Goal: Transaction & Acquisition: Purchase product/service

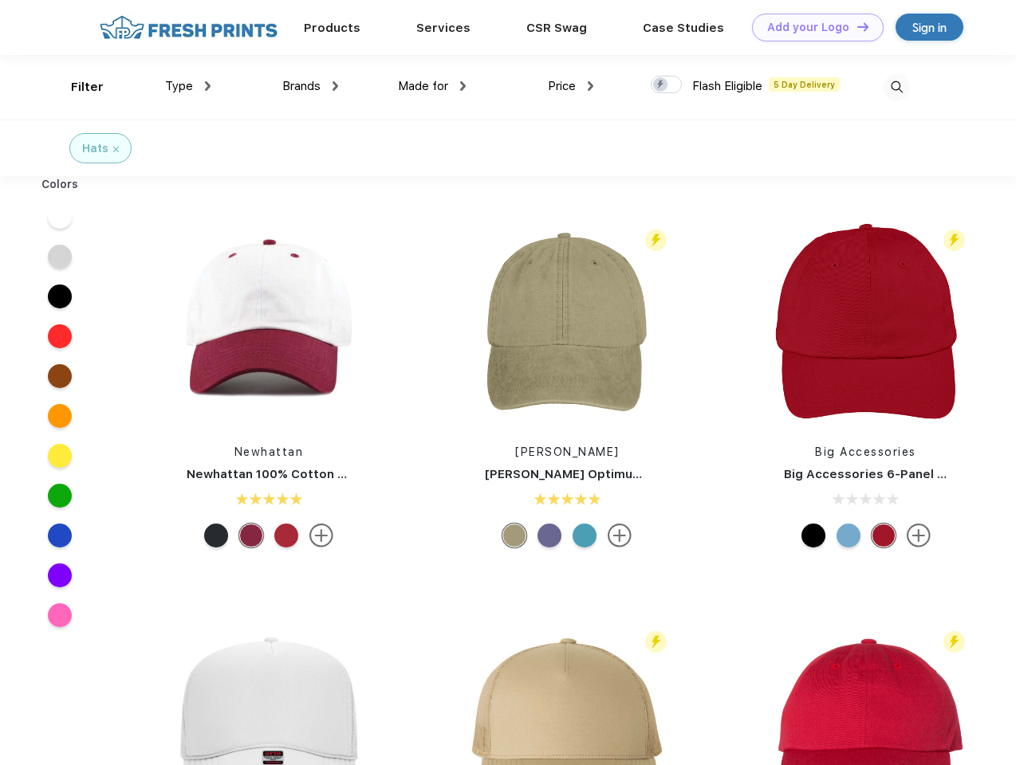
scroll to position [1, 0]
click at [811, 27] on link "Add your Logo Design Tool" at bounding box center [818, 28] width 132 height 28
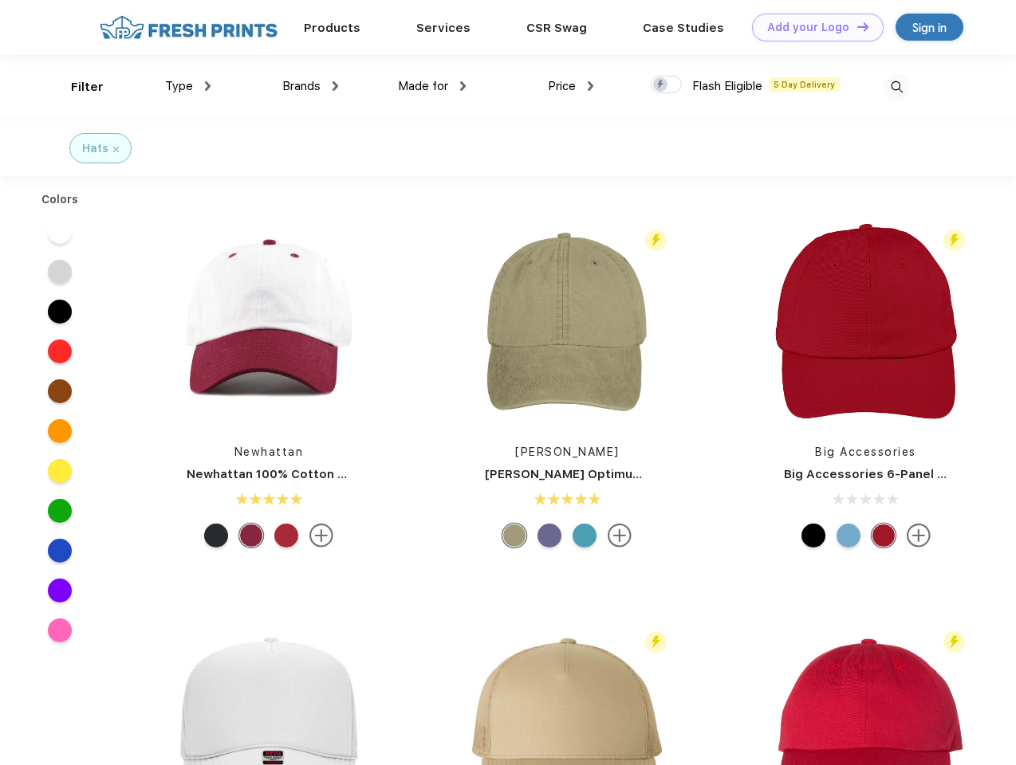
click at [0, 0] on div "Design Tool" at bounding box center [0, 0] width 0 height 0
click at [855, 26] on link "Add your Logo Design Tool" at bounding box center [818, 28] width 132 height 28
click at [77, 87] on div "Filter" at bounding box center [87, 87] width 33 height 18
click at [188, 86] on span "Type" at bounding box center [179, 86] width 28 height 14
click at [310, 86] on span "Brands" at bounding box center [301, 86] width 38 height 14
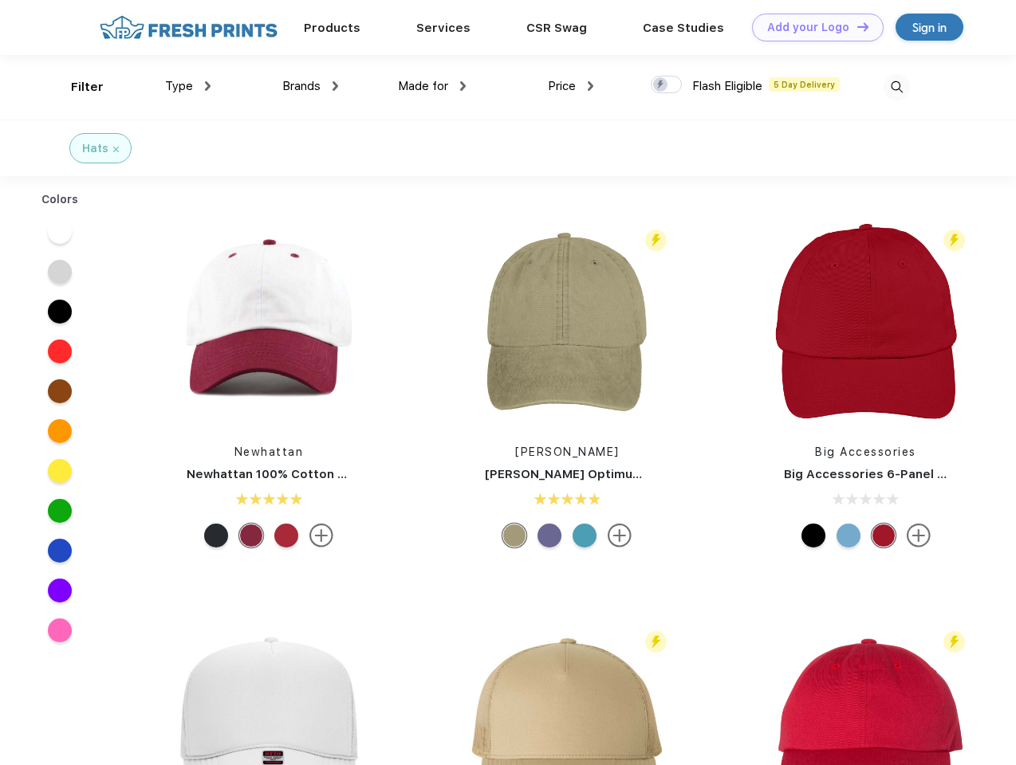
click at [432, 86] on span "Made for" at bounding box center [423, 86] width 50 height 14
click at [571, 86] on span "Price" at bounding box center [562, 86] width 28 height 14
click at [666, 85] on div at bounding box center [665, 85] width 31 height 18
click at [661, 85] on input "checkbox" at bounding box center [655, 80] width 10 height 10
click at [896, 87] on img at bounding box center [896, 87] width 26 height 26
